Goal: Navigation & Orientation: Find specific page/section

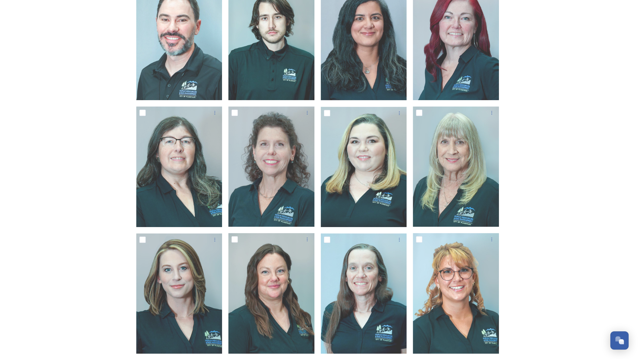
scroll to position [158, 0]
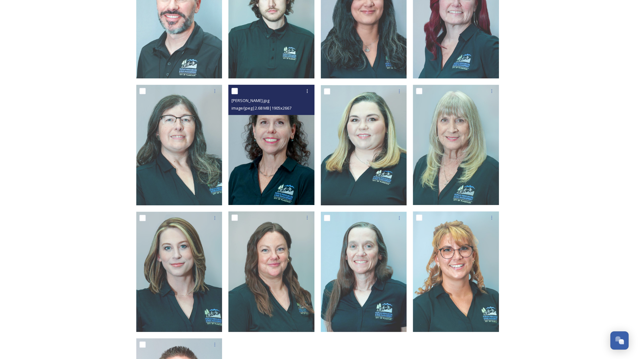
click at [279, 162] on img at bounding box center [271, 145] width 86 height 120
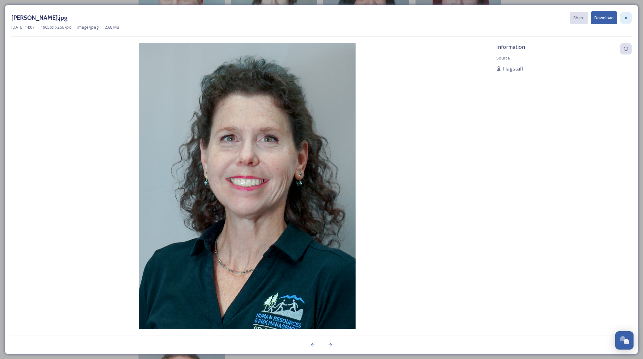
click at [626, 15] on icon at bounding box center [625, 17] width 5 height 5
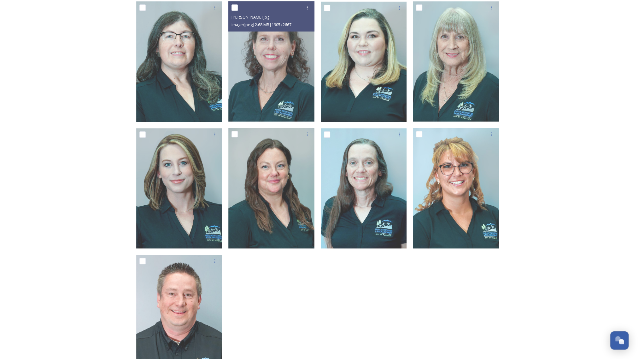
scroll to position [158, 0]
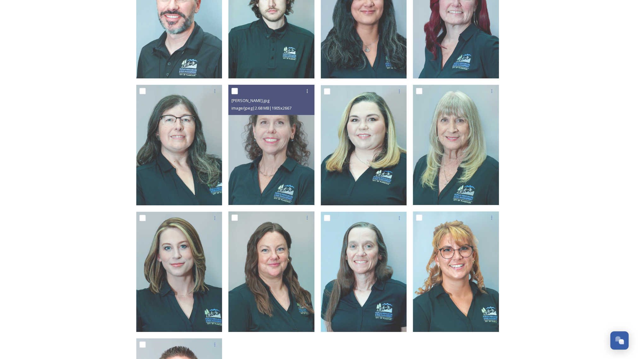
click at [559, 234] on div "[DATE] Headshots Shared by Flagstaff [DATE] Headshots 13 file s Filters Date Cr…" at bounding box center [319, 174] width 638 height 665
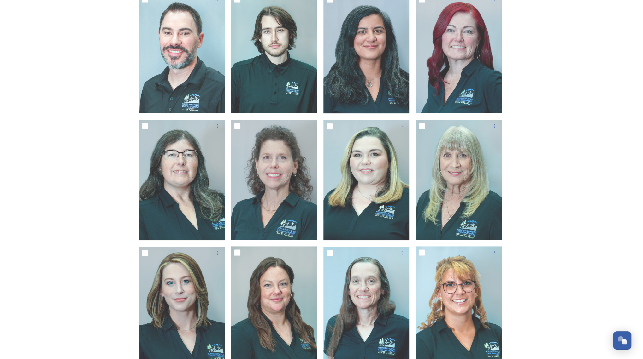
scroll to position [126, 0]
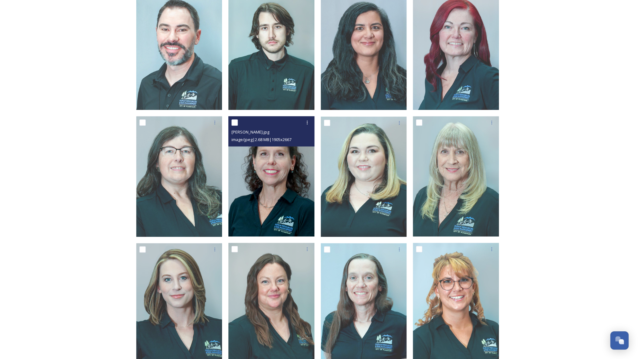
click at [285, 168] on img at bounding box center [271, 176] width 86 height 120
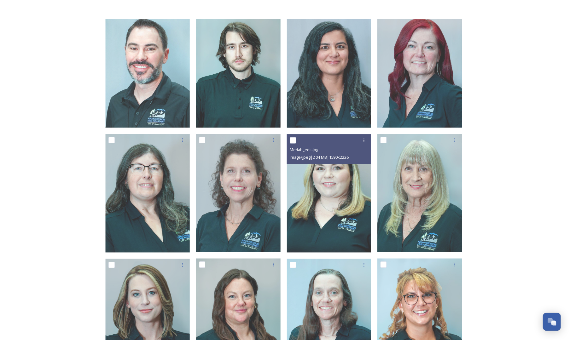
scroll to position [126, 0]
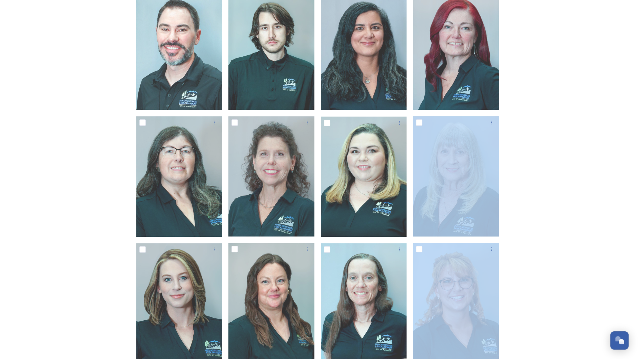
drag, startPoint x: 528, startPoint y: 201, endPoint x: 541, endPoint y: 247, distance: 48.4
click at [541, 246] on div "[DATE] Headshots Shared by Flagstaff [DATE] Headshots 13 file s Filters Date Cr…" at bounding box center [319, 206] width 638 height 665
drag, startPoint x: 542, startPoint y: 247, endPoint x: 587, endPoint y: 243, distance: 45.3
click at [542, 247] on div "[DATE] Headshots Shared by Flagstaff [DATE] Headshots 13 file s Filters Date Cr…" at bounding box center [319, 206] width 638 height 665
click at [561, 169] on div "[DATE] Headshots Shared by Flagstaff [DATE] Headshots 13 file s Filters Date Cr…" at bounding box center [319, 206] width 638 height 665
